Goal: Information Seeking & Learning: Understand process/instructions

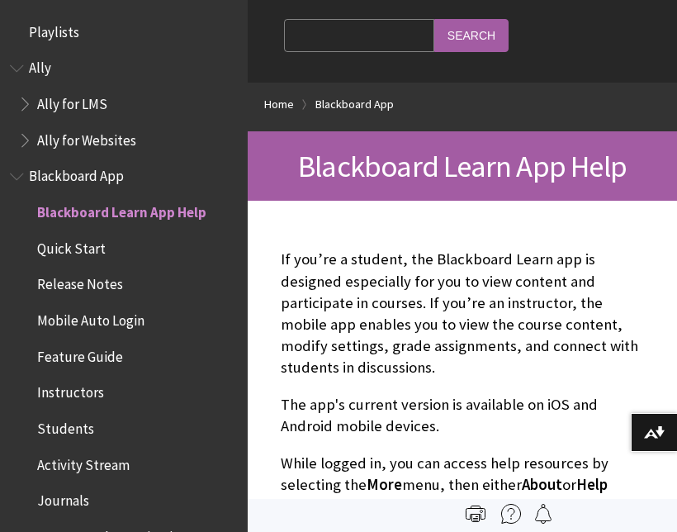
click at [50, 321] on span "Mobile Auto Login" at bounding box center [90, 317] width 107 height 22
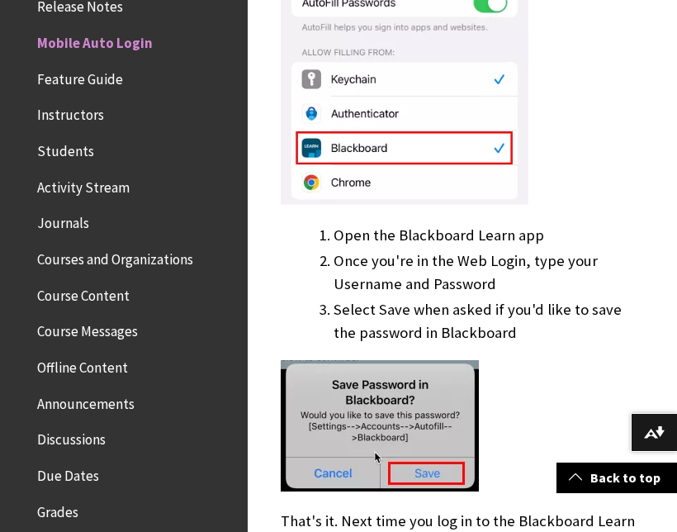
scroll to position [899, 0]
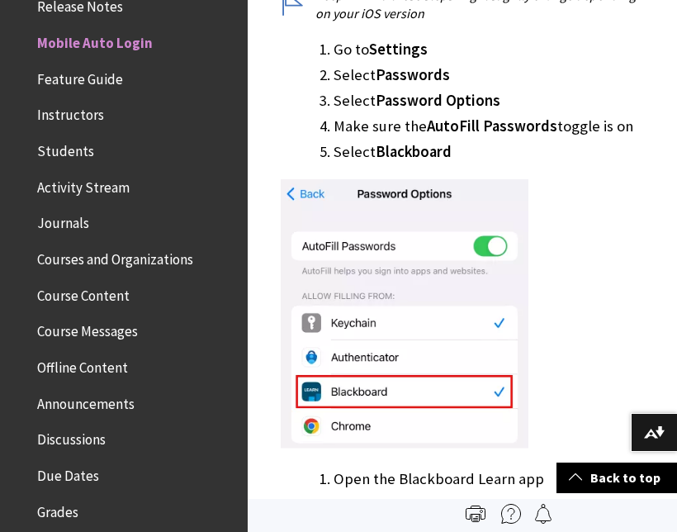
scroll to position [629, 0]
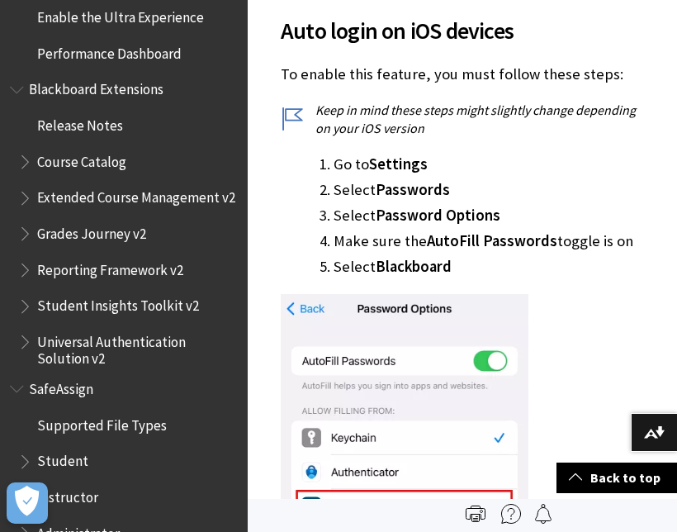
scroll to position [515, 0]
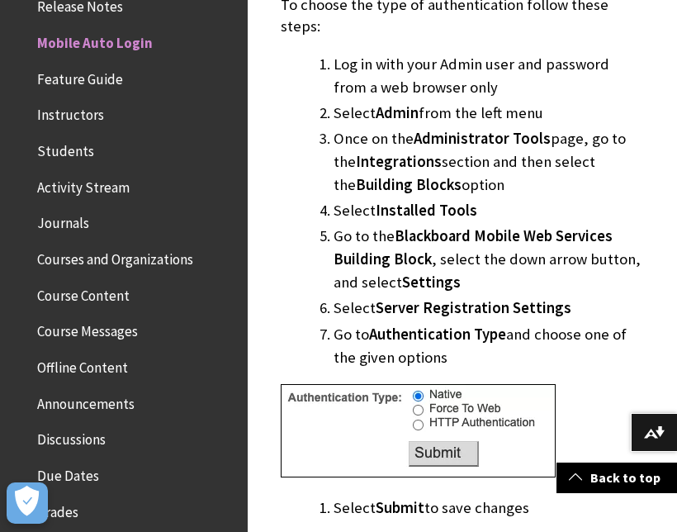
scroll to position [3145, 0]
